Goal: Check status: Check status

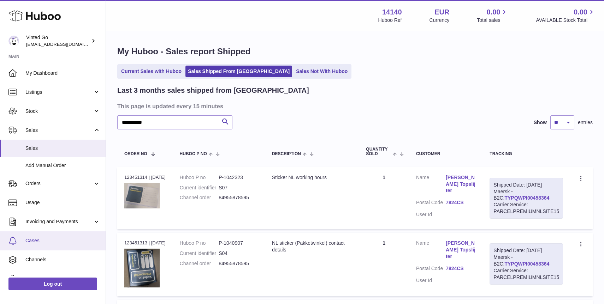
click at [67, 236] on link "Cases" at bounding box center [53, 241] width 106 height 19
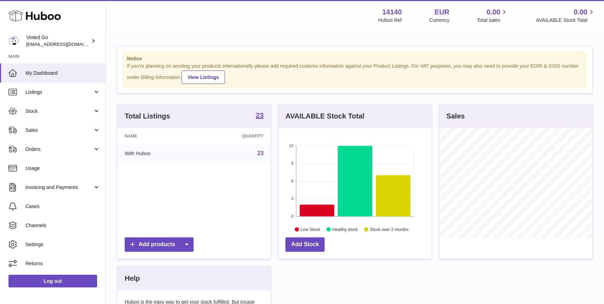
scroll to position [110, 153]
click at [62, 147] on span "Orders" at bounding box center [58, 149] width 67 height 7
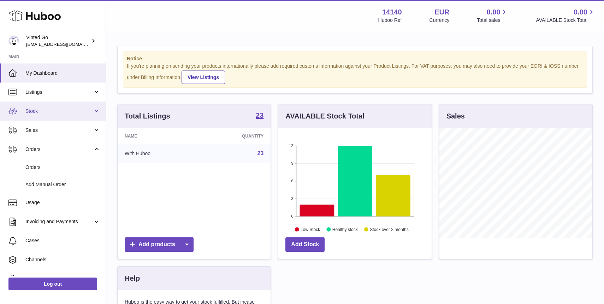
click at [49, 112] on span "Stock" at bounding box center [58, 111] width 67 height 7
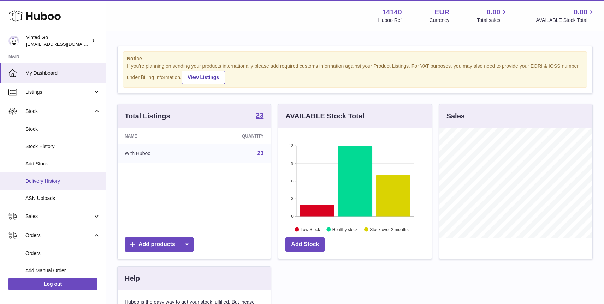
click at [58, 180] on span "Delivery History" at bounding box center [62, 181] width 75 height 7
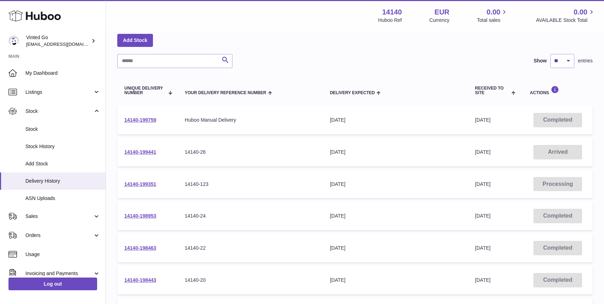
scroll to position [34, 0]
click at [191, 150] on div "14140-26" at bounding box center [250, 152] width 131 height 7
click at [138, 150] on link "14140-199441" at bounding box center [140, 152] width 32 height 6
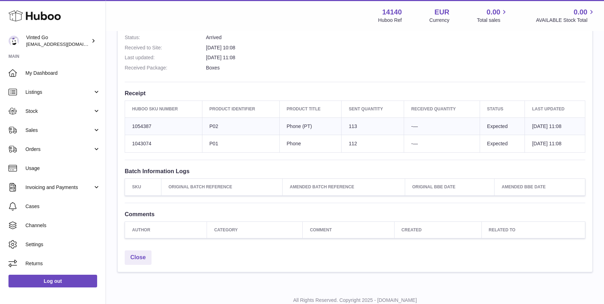
scroll to position [210, 0]
